Goal: Download file/media

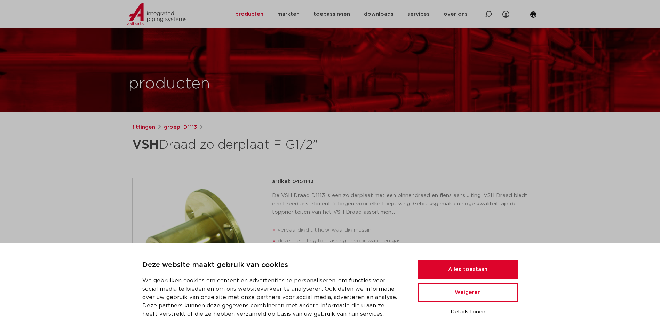
scroll to position [143, 0]
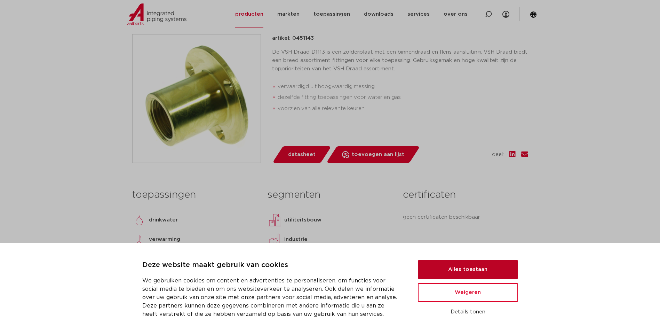
click at [495, 272] on button "Alles toestaan" at bounding box center [468, 269] width 100 height 19
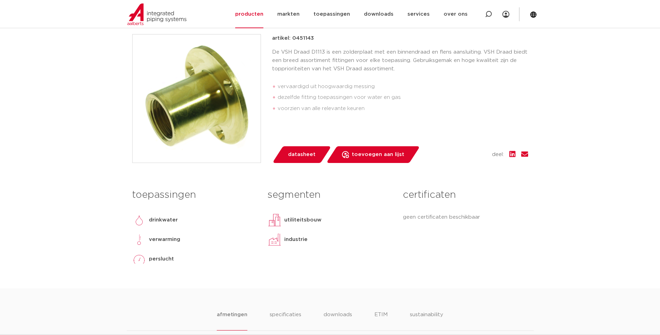
scroll to position [0, 0]
click at [302, 159] on span "datasheet" at bounding box center [301, 154] width 27 height 11
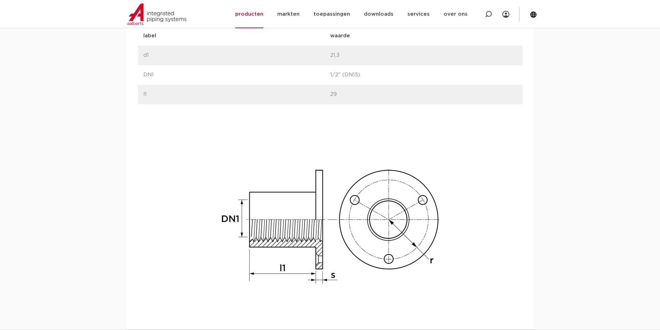
scroll to position [436, 0]
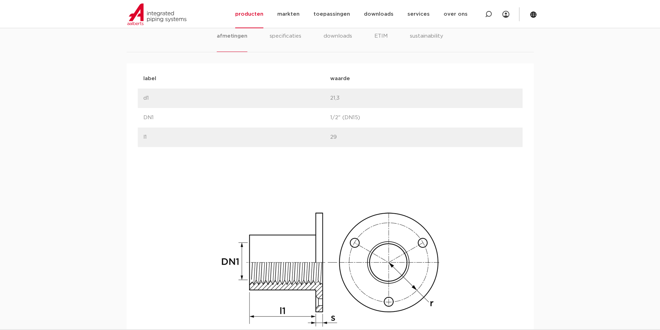
click at [334, 136] on p "29" at bounding box center [423, 137] width 187 height 8
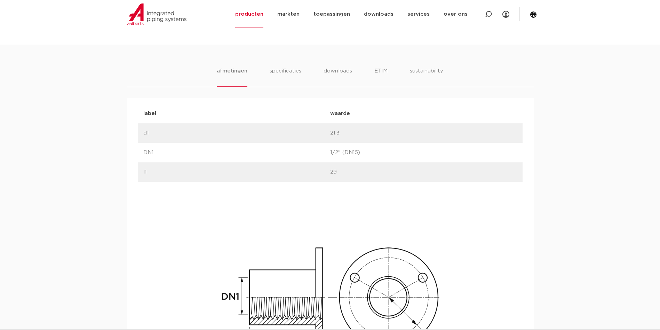
click at [496, 150] on p "1/2" (DN15)" at bounding box center [423, 152] width 187 height 8
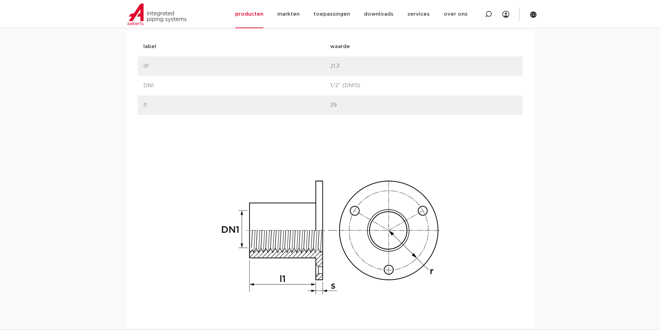
scroll to position [461, 0]
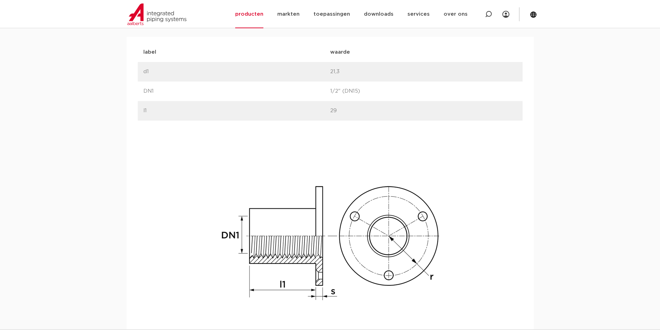
drag, startPoint x: 438, startPoint y: 135, endPoint x: 439, endPoint y: 123, distance: 12.2
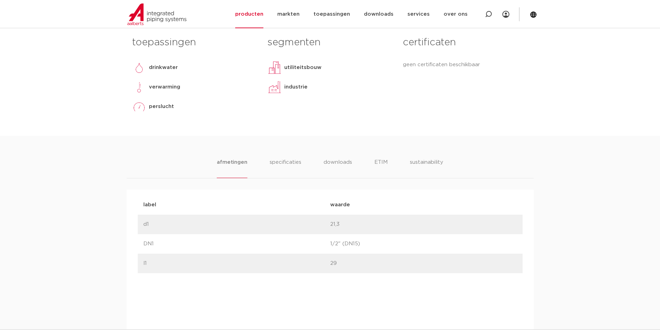
scroll to position [322, 0]
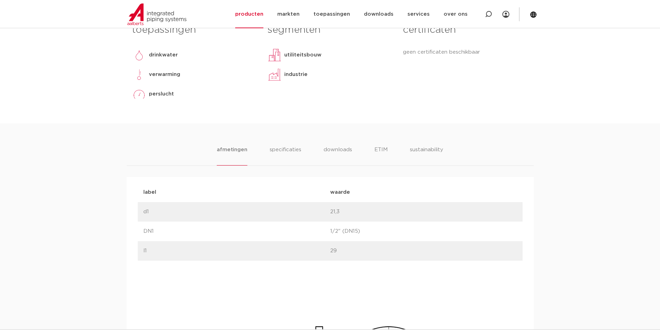
click at [269, 144] on div "afmetingen specificaties downloads ETIM sustainability [GEOGRAPHIC_DATA] specif…" at bounding box center [330, 317] width 660 height 388
click at [280, 148] on li "specificaties" at bounding box center [285, 155] width 33 height 20
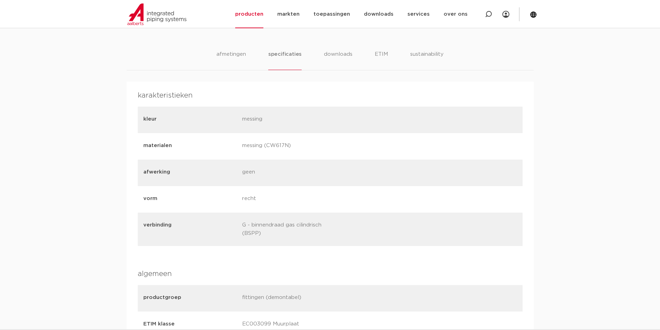
scroll to position [427, 0]
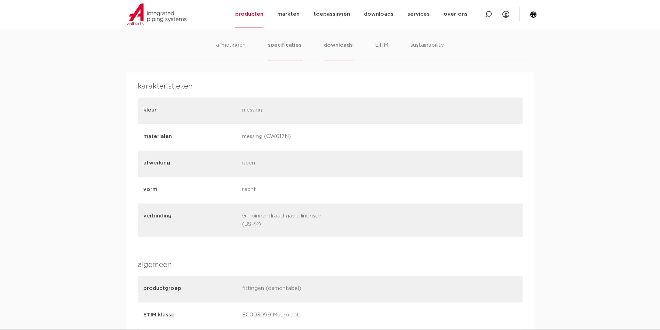
click at [344, 44] on li "downloads" at bounding box center [338, 51] width 29 height 20
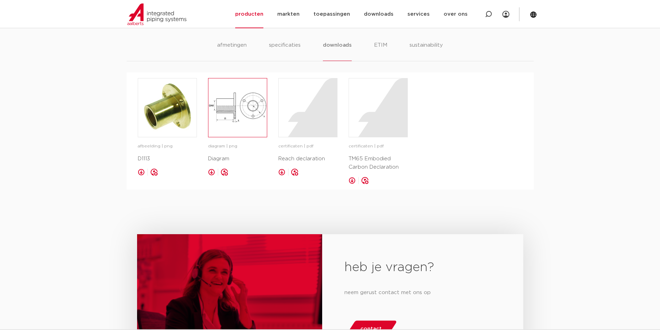
click at [235, 102] on img at bounding box center [237, 107] width 58 height 58
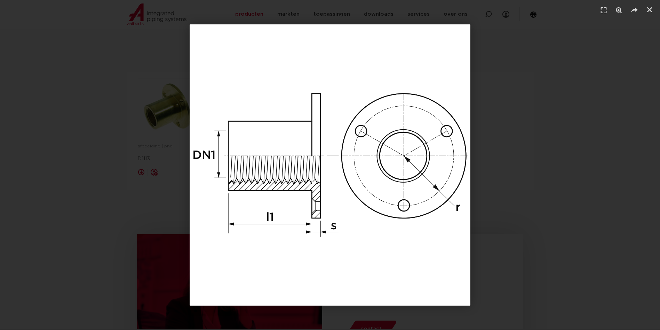
click at [80, 117] on div "1 / 1" at bounding box center [329, 164] width 611 height 281
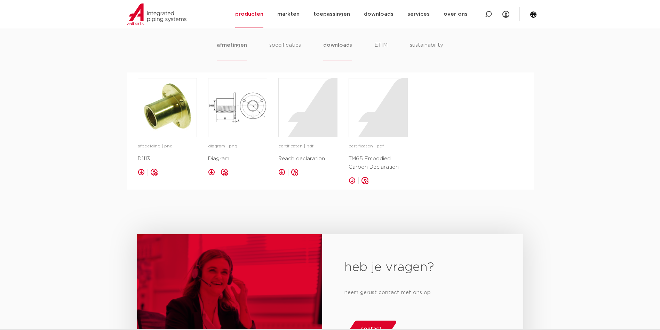
click at [240, 45] on li "afmetingen" at bounding box center [232, 51] width 30 height 20
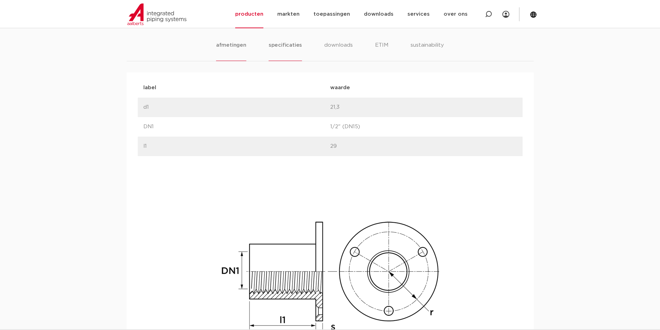
click at [284, 42] on li "specificaties" at bounding box center [285, 51] width 33 height 20
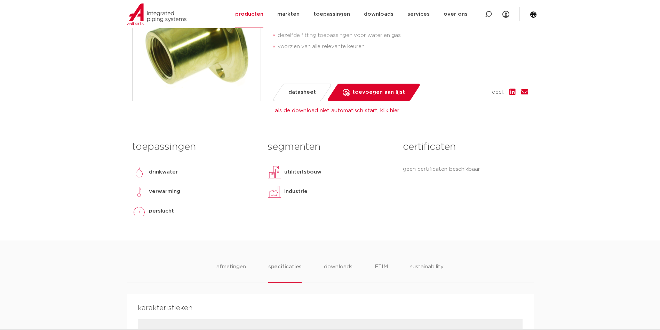
scroll to position [218, 0]
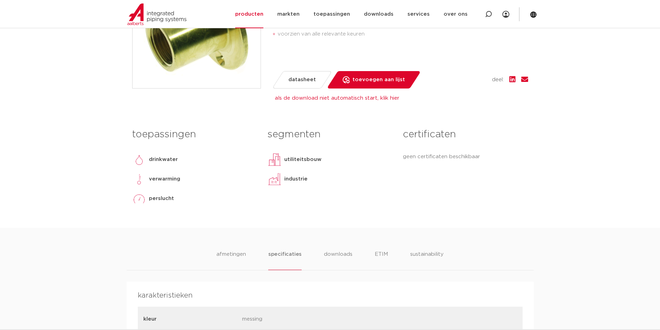
click at [297, 77] on span "datasheet" at bounding box center [301, 79] width 27 height 11
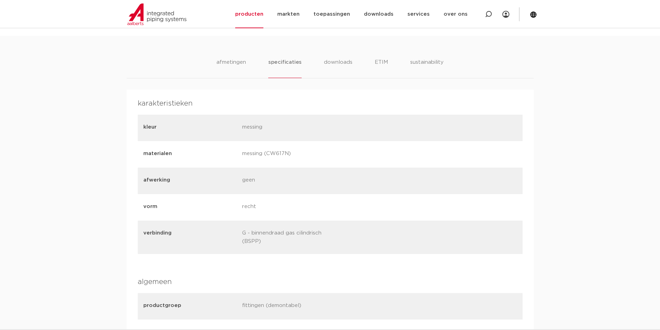
scroll to position [392, 0]
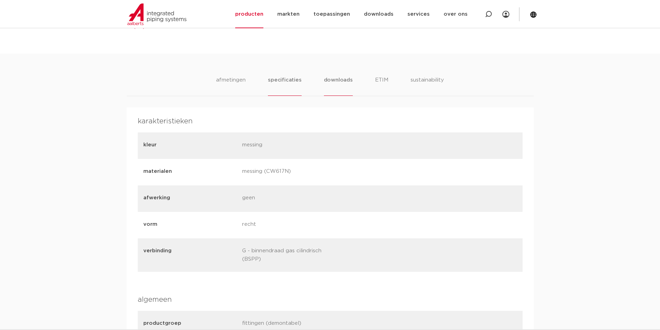
click at [334, 82] on li "downloads" at bounding box center [338, 86] width 29 height 20
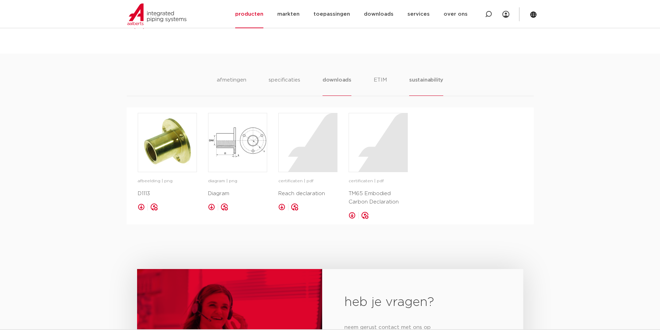
click at [425, 76] on li "sustainability" at bounding box center [426, 86] width 34 height 20
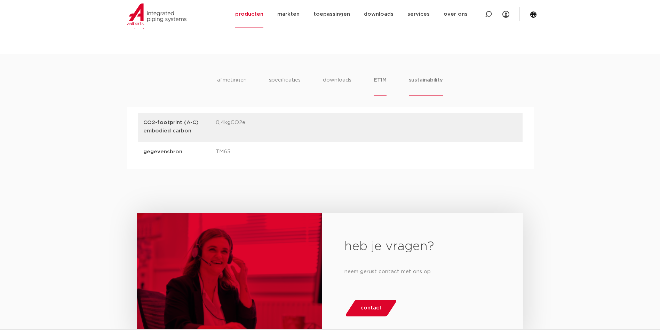
click at [382, 79] on li "ETIM" at bounding box center [380, 86] width 13 height 20
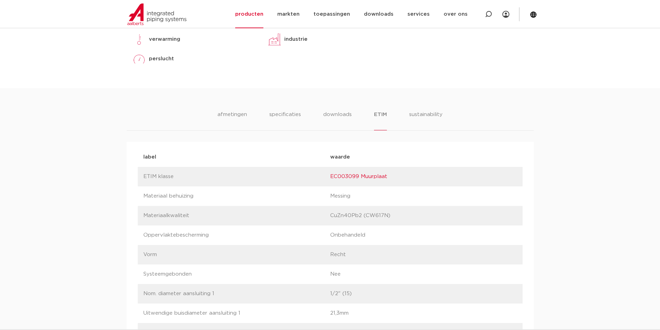
scroll to position [357, 0]
click at [274, 117] on li "specificaties" at bounding box center [285, 121] width 33 height 20
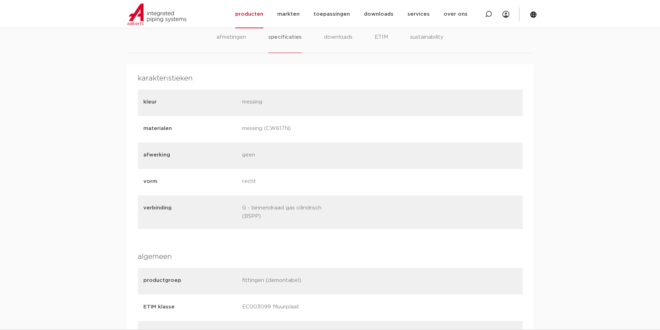
scroll to position [392, 0]
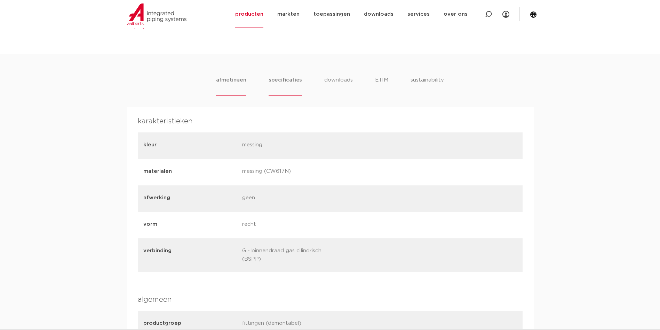
click at [229, 79] on li "afmetingen" at bounding box center [231, 86] width 30 height 20
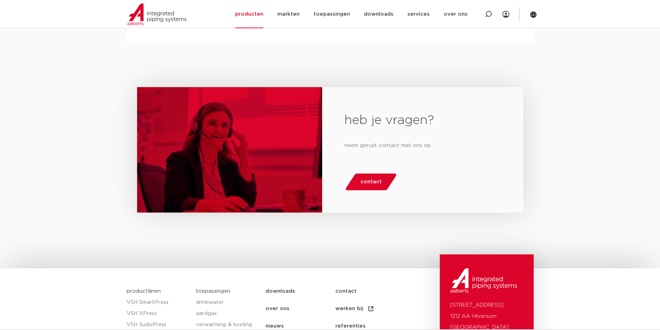
scroll to position [934, 0]
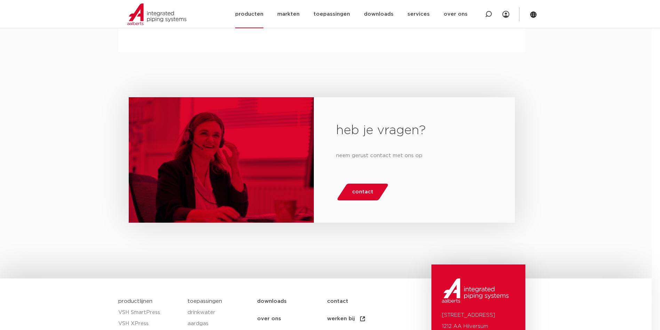
drag, startPoint x: 117, startPoint y: 114, endPoint x: 136, endPoint y: 28, distance: 88.7
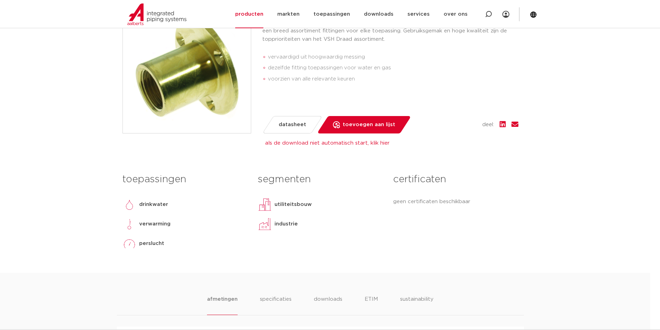
scroll to position [139, 10]
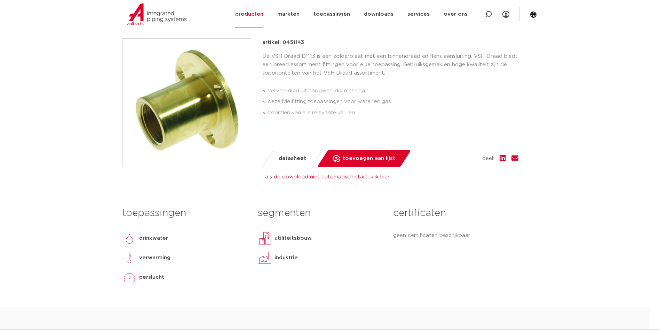
click at [289, 156] on span "datasheet" at bounding box center [292, 158] width 27 height 11
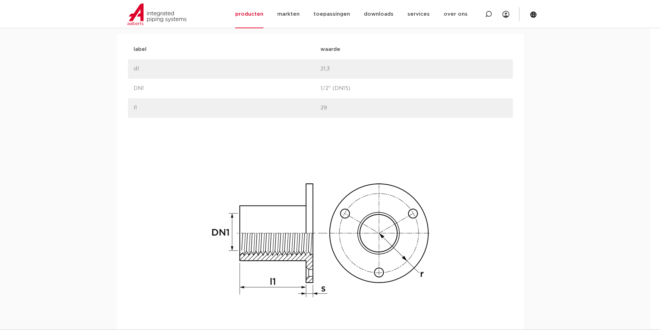
scroll to position [452, 10]
